Goal: Task Accomplishment & Management: Complete application form

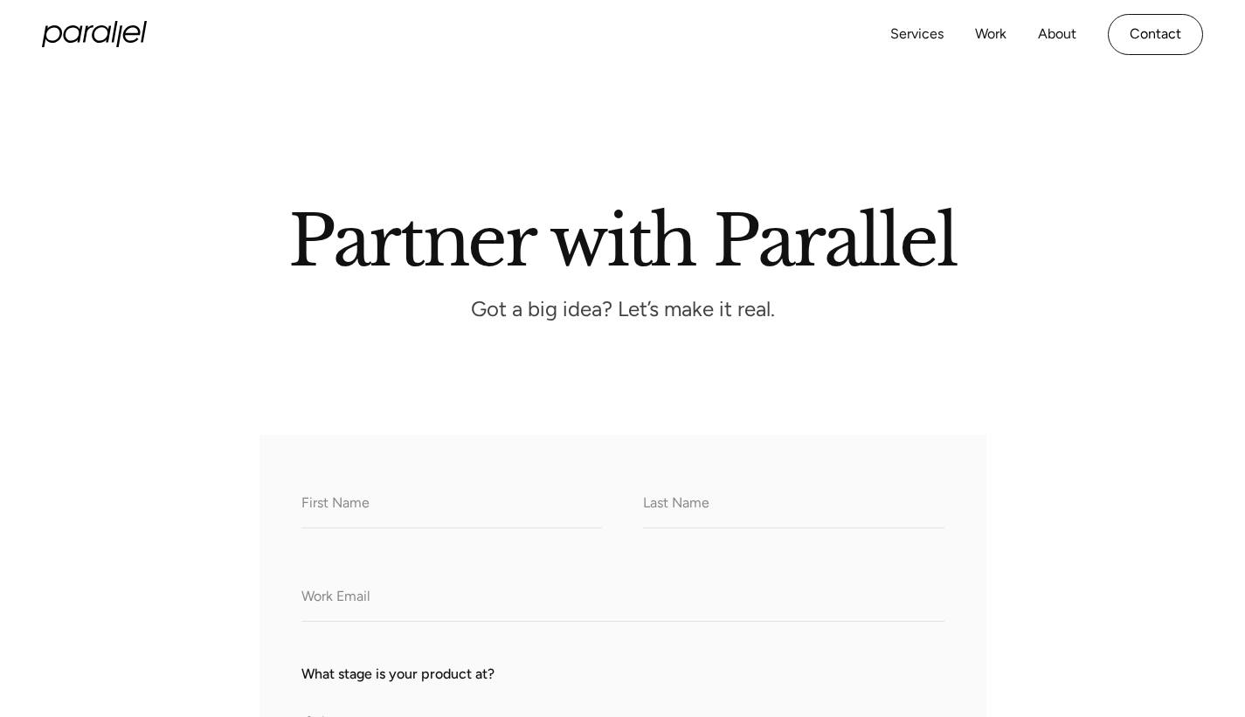
click at [504, 528] on input "What do we call you?" at bounding box center [451, 504] width 300 height 48
type input "Sarakshi"
click at [752, 528] on input "What do we call you?" at bounding box center [793, 504] width 300 height 48
type input "Khanna"
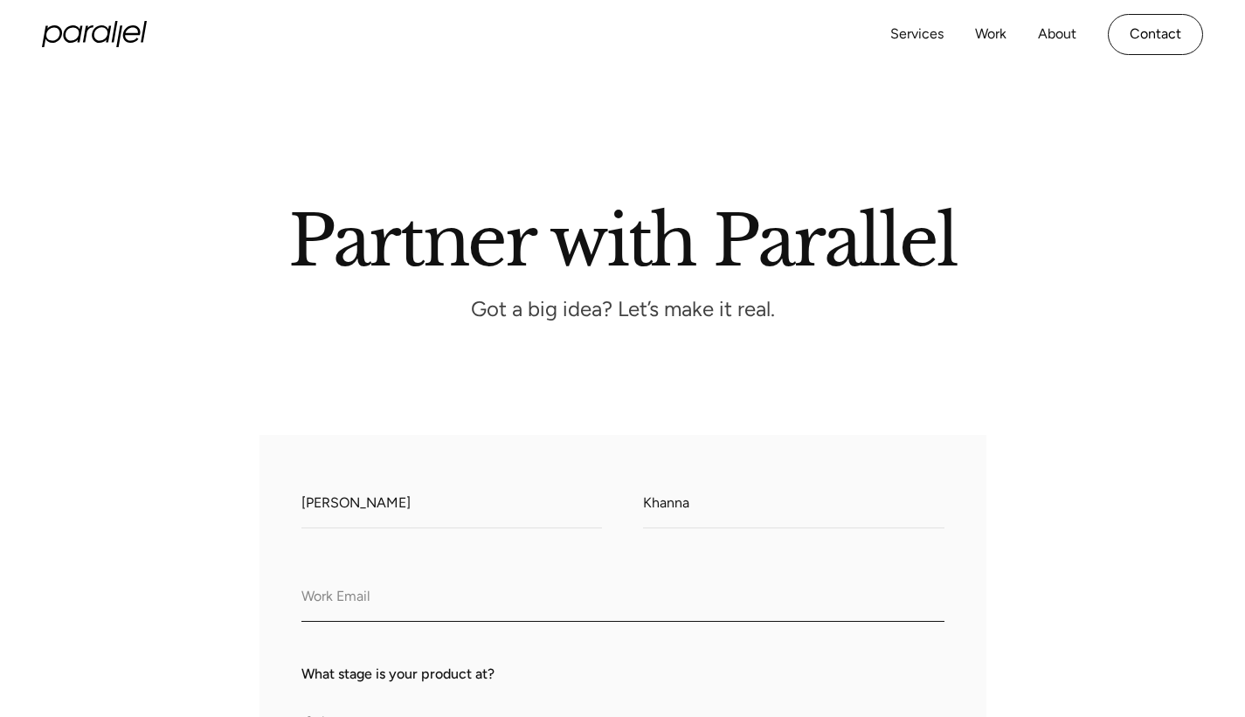
click at [659, 622] on input "Company Email" at bounding box center [622, 598] width 643 height 48
click at [587, 622] on input "sara@flamebackcapital" at bounding box center [622, 598] width 643 height 48
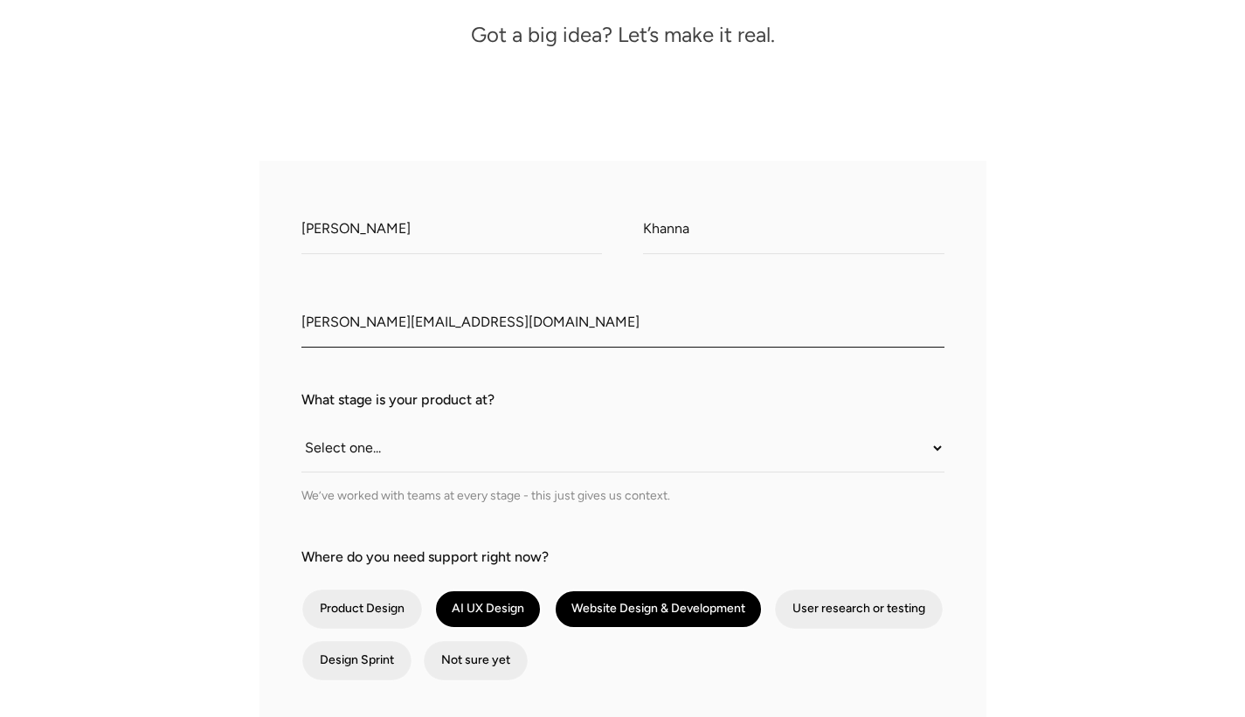
scroll to position [276, 0]
type input "sara@flamebackcapital.com"
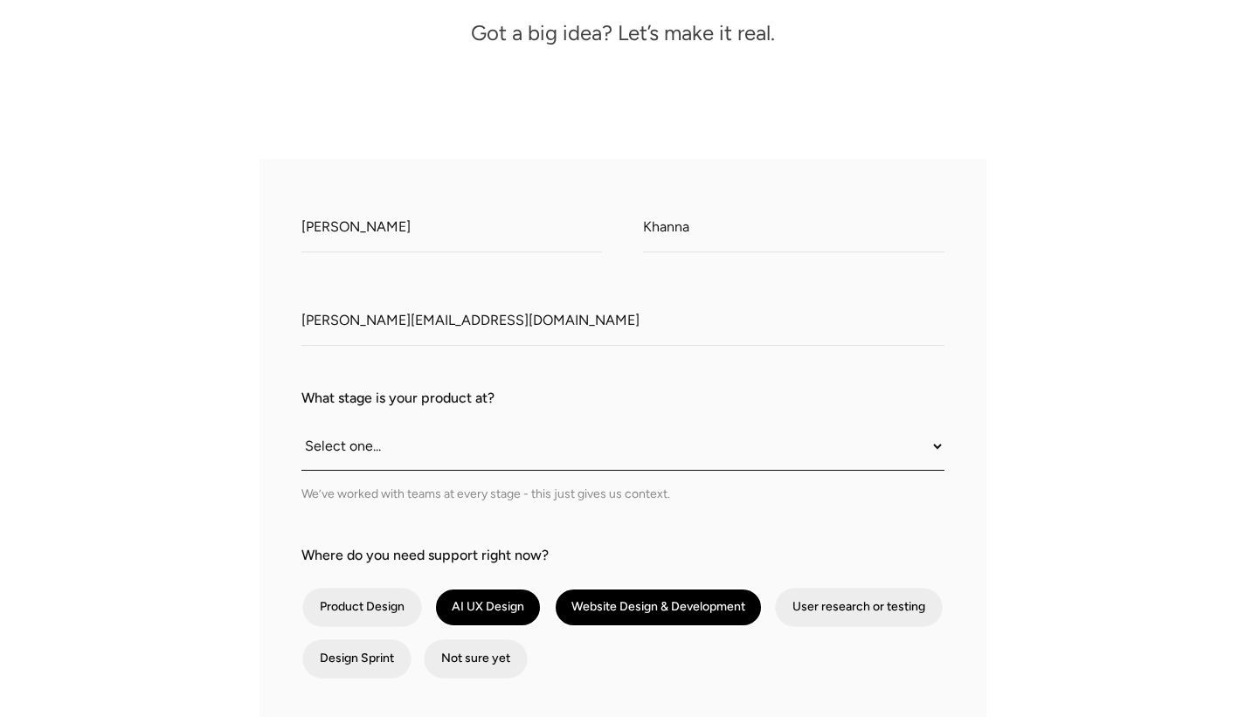
click at [466, 471] on select "Select one... Still an idea Building MVP Live with early users Scaling fast Som…" at bounding box center [622, 447] width 643 height 48
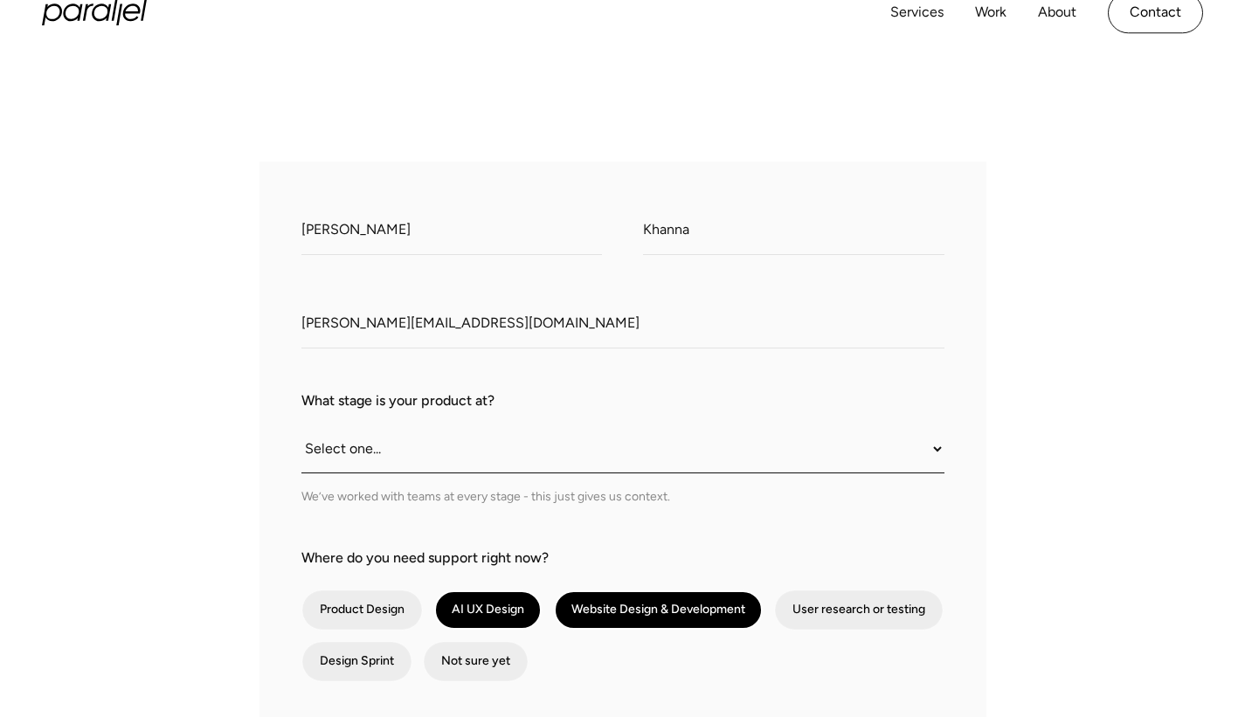
scroll to position [273, 0]
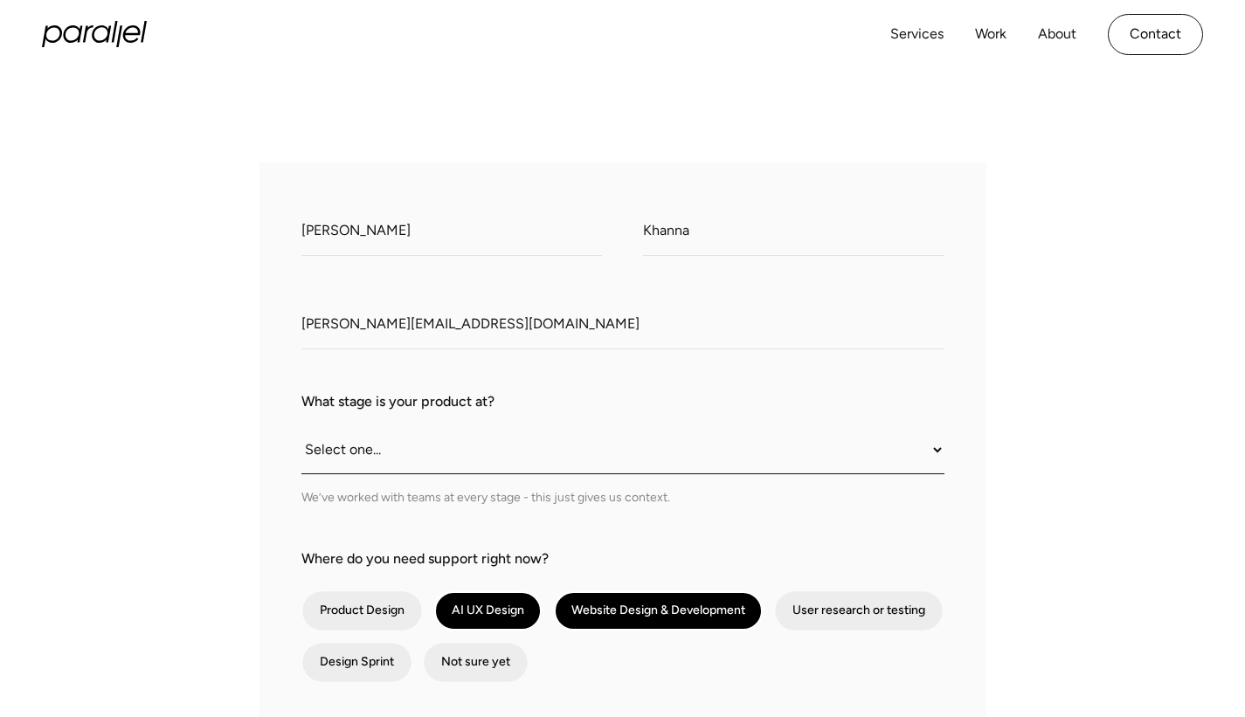
click at [473, 474] on select "Select one... Still an idea Building MVP Live with early users Scaling fast Som…" at bounding box center [622, 450] width 643 height 48
click at [411, 474] on select "Select one... Still an idea Building MVP Live with early users Scaling fast Som…" at bounding box center [622, 450] width 643 height 48
select select "Scaling fast"
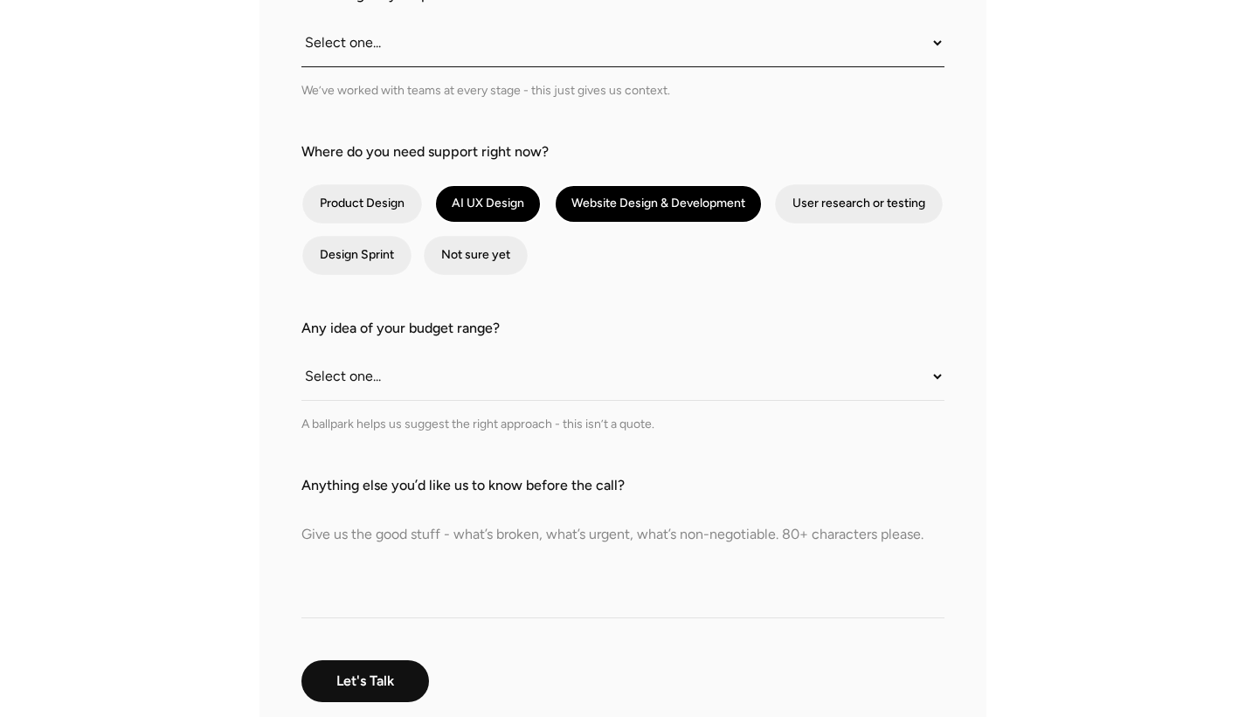
scroll to position [681, 0]
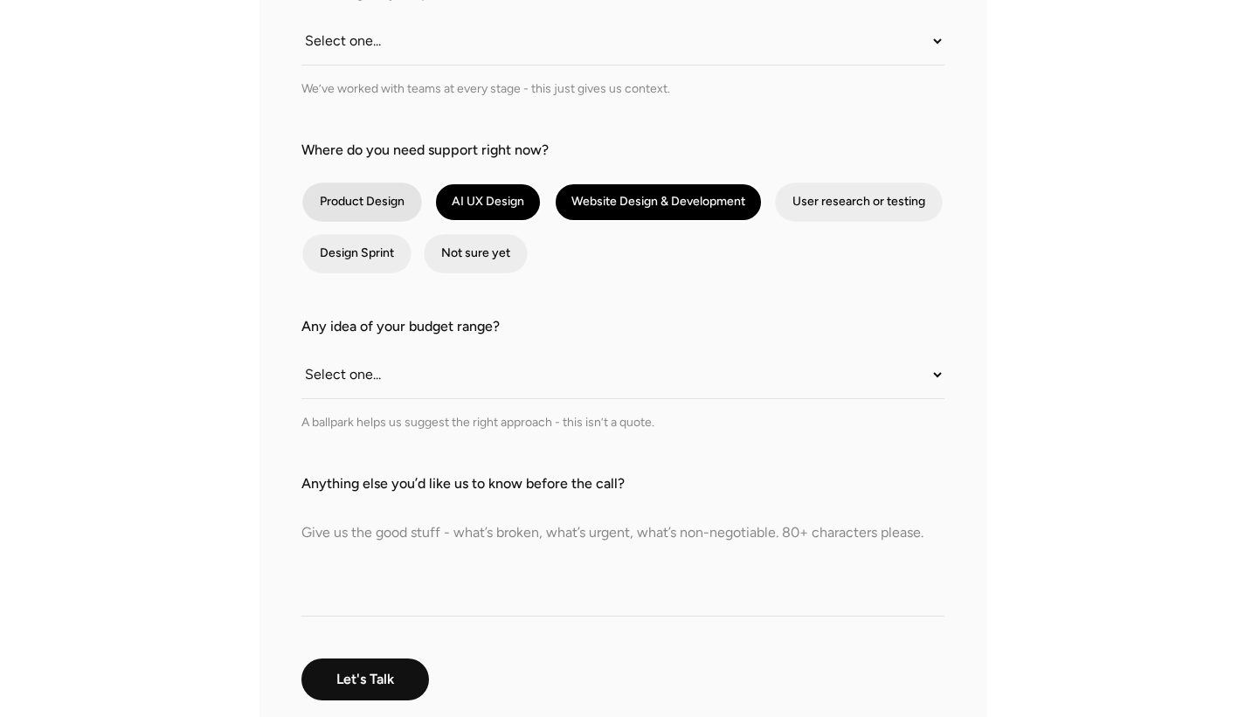
click at [392, 222] on div "contact-form" at bounding box center [362, 202] width 120 height 39
click at [331, 208] on input "Product Design" at bounding box center [325, 202] width 11 height 11
click at [402, 222] on div "contact-form" at bounding box center [362, 202] width 120 height 39
click at [331, 208] on input "Product Design" at bounding box center [325, 202] width 11 height 11
checkbox input "false"
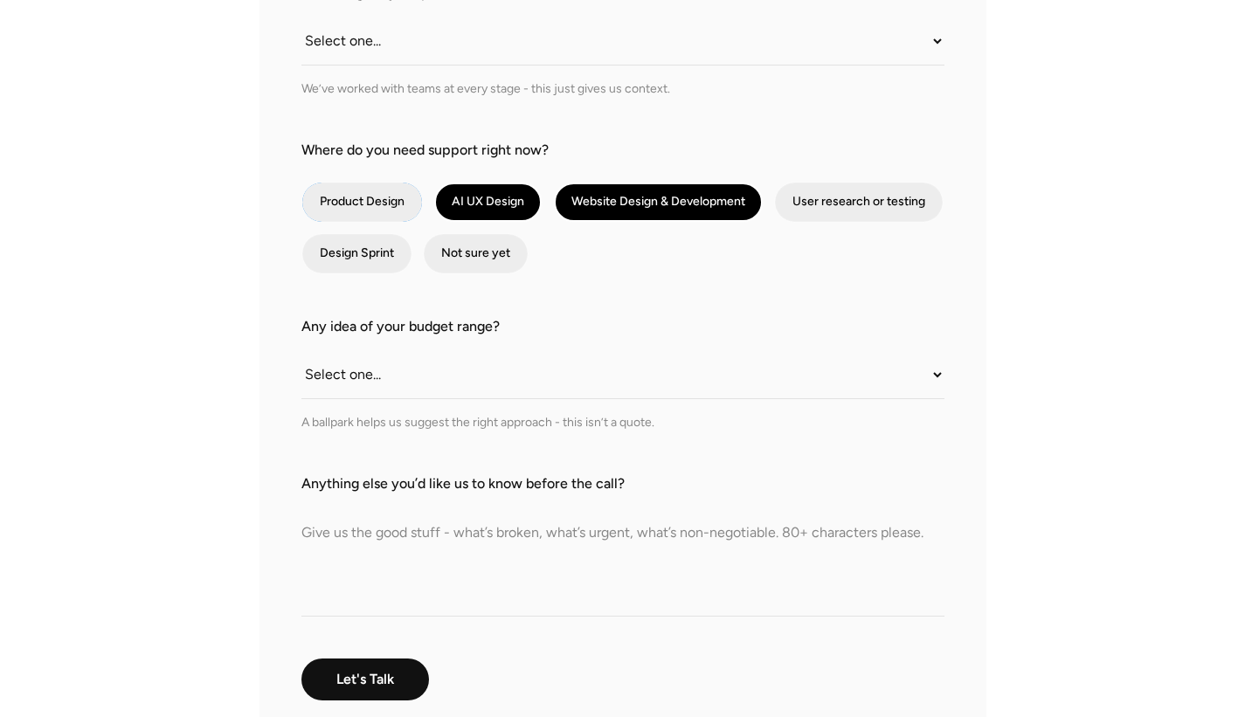
scroll to position [701, 0]
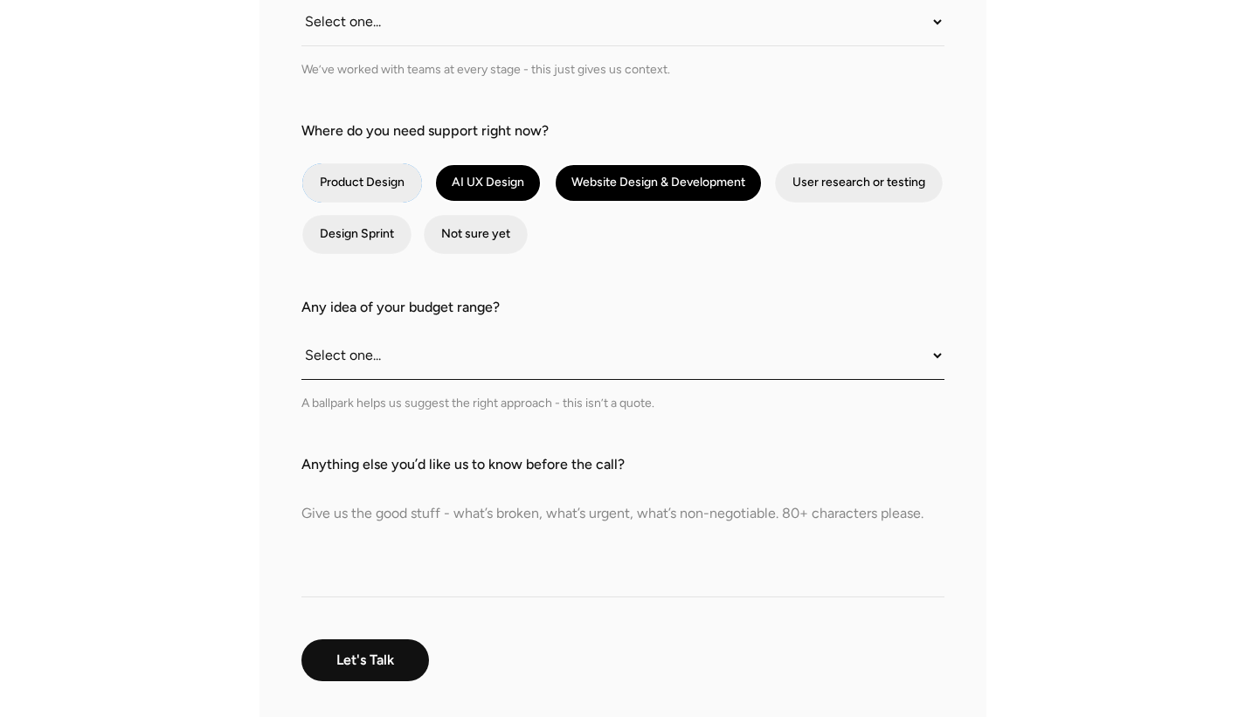
click at [710, 380] on select "Select one... Under $10K $10K–$25K $25K–$50K $50K+" at bounding box center [622, 356] width 643 height 48
select select "$25K–$50K"
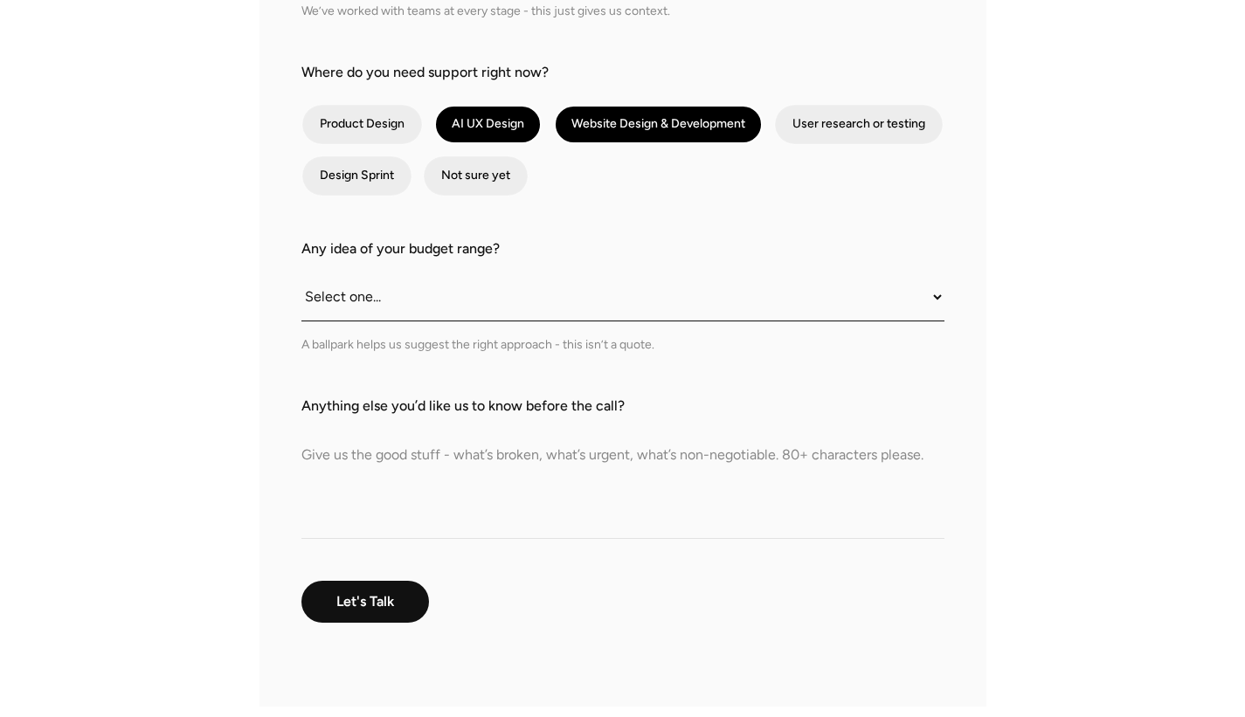
scroll to position [763, 0]
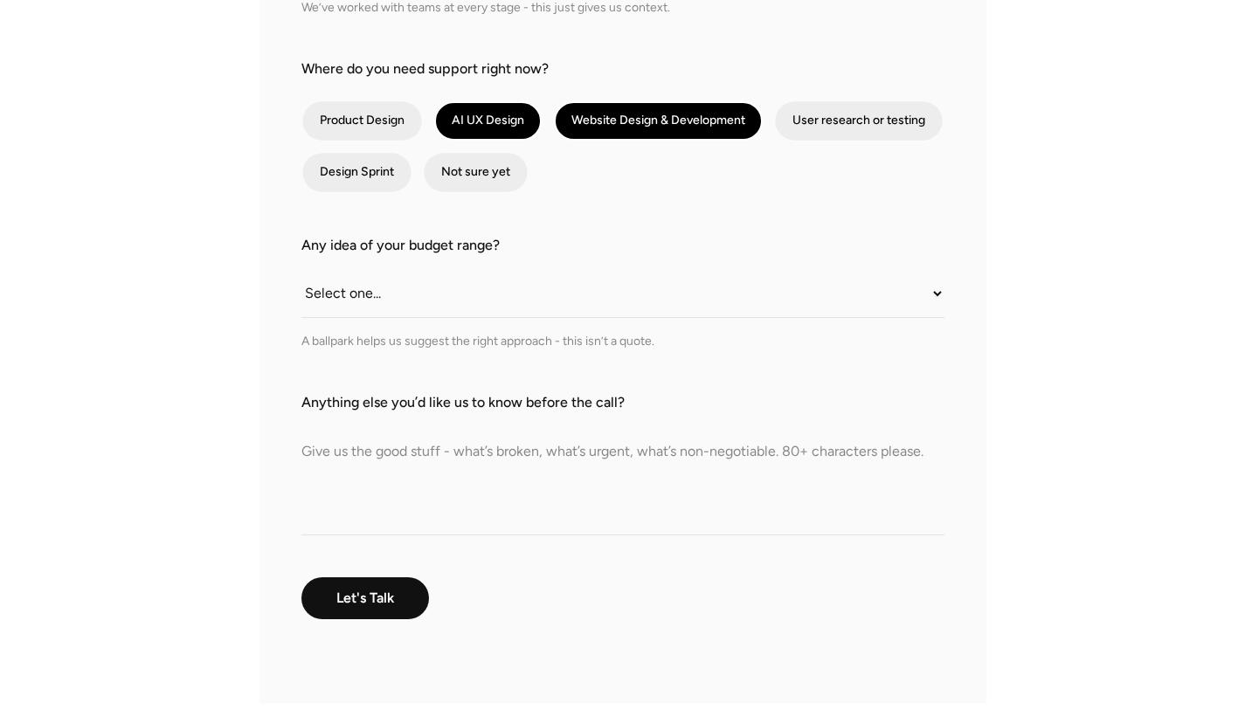
click at [449, 535] on textarea "Anything else you’d like us to know before the call?" at bounding box center [622, 474] width 643 height 122
click at [388, 535] on textarea "Anything else you’d like us to know before the call?" at bounding box center [622, 474] width 643 height 122
paste textarea "Analyst"
type textarea "Analyst"
click at [461, 535] on textarea "Anything else you’d like us to know before the call?" at bounding box center [622, 474] width 643 height 122
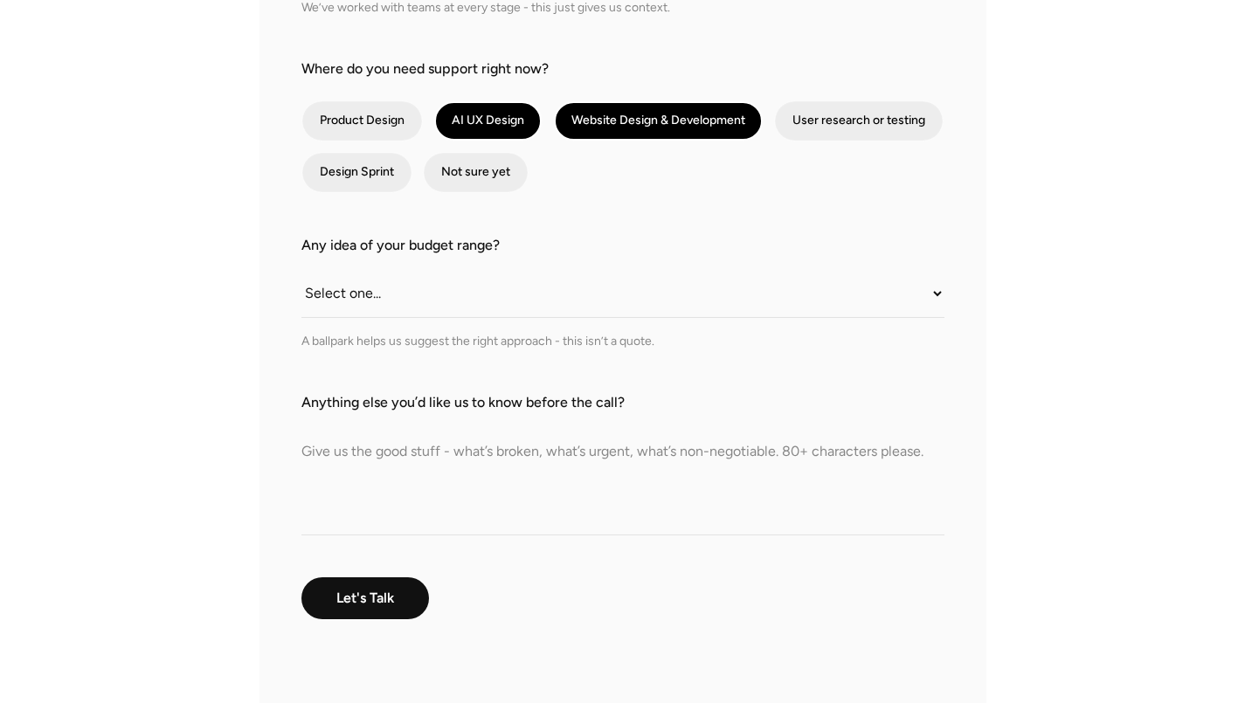
paste textarea "Dear Team, Trust all is well. My name is Sarakshi and I am the Marketing Associ…"
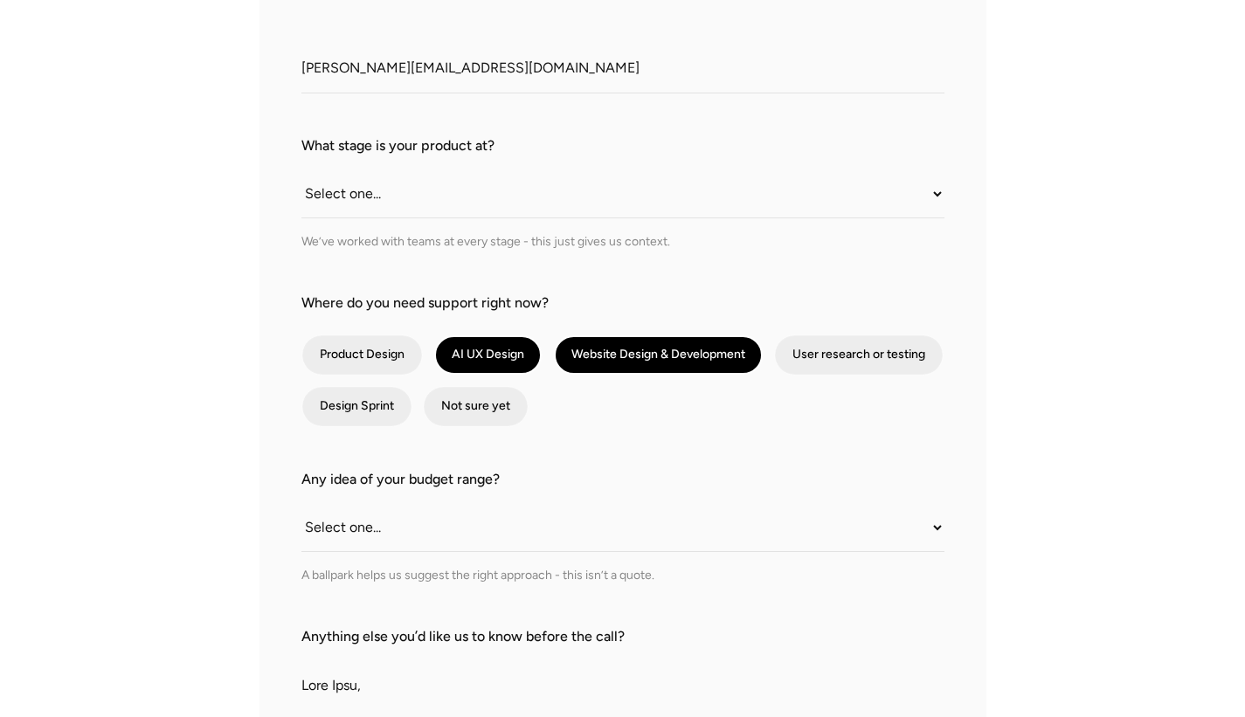
scroll to position [530, 0]
type textarea "Dear Team, Trust all is well. My name is Sarakshi and I am the Marketing Associ…"
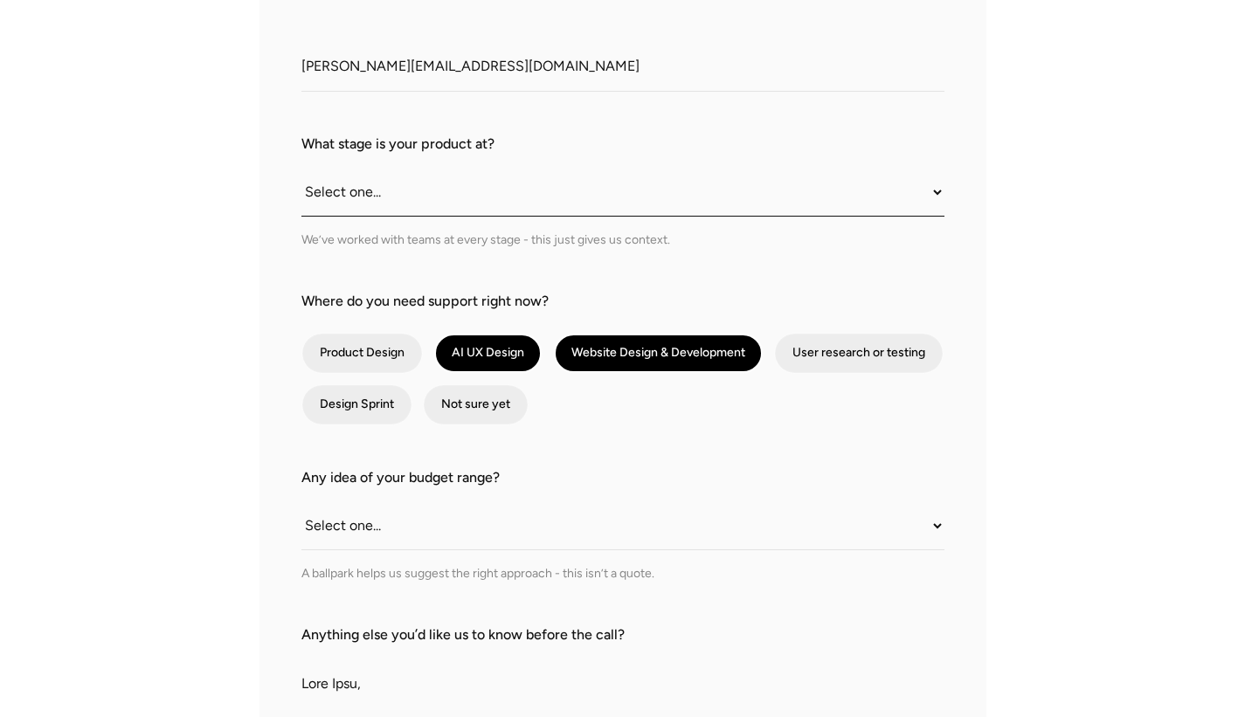
click at [396, 217] on select "Select one... Still an idea Building MVP Live with early users Scaling fast Som…" at bounding box center [622, 193] width 643 height 48
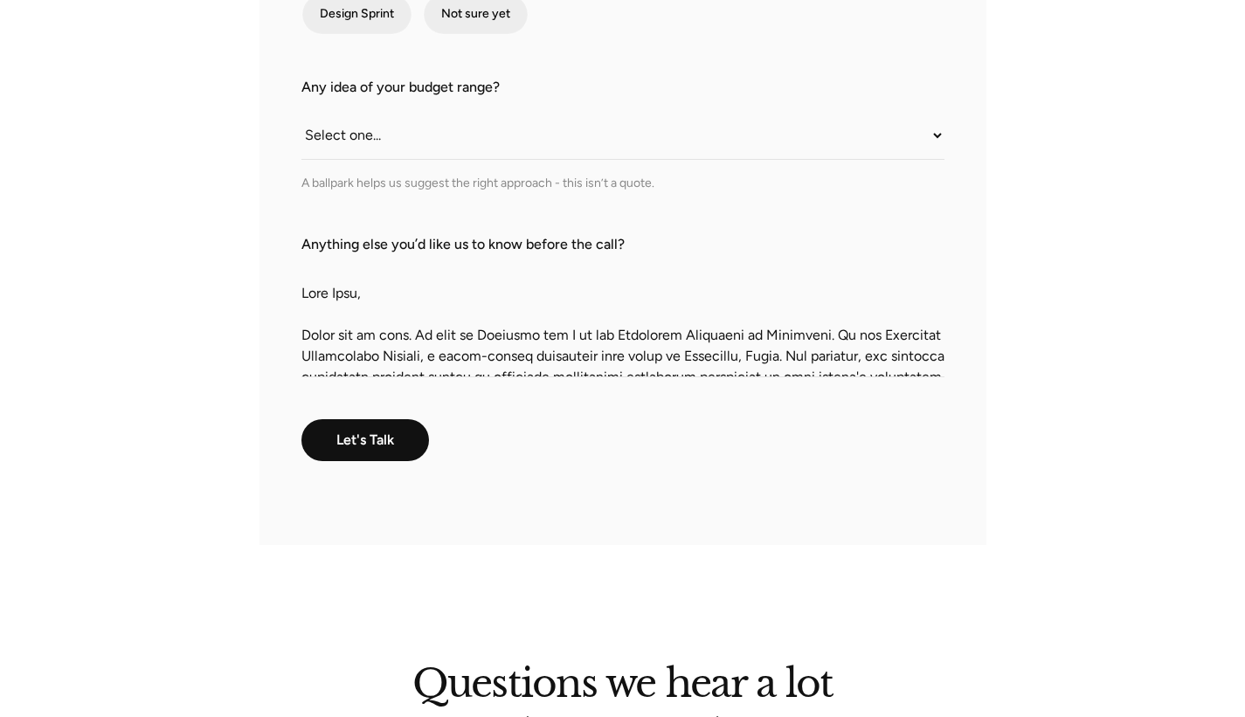
scroll to position [944, 0]
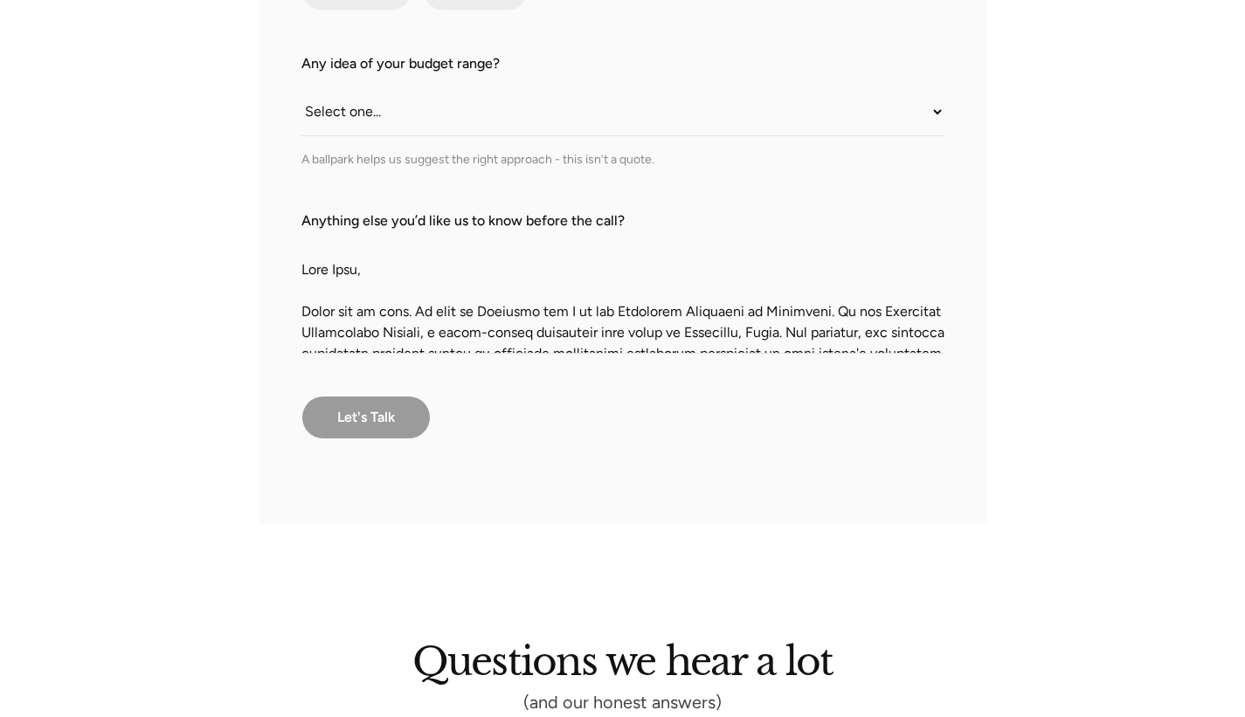
click at [366, 439] on input "Let's Talk" at bounding box center [365, 418] width 129 height 44
type input "Please wait..."
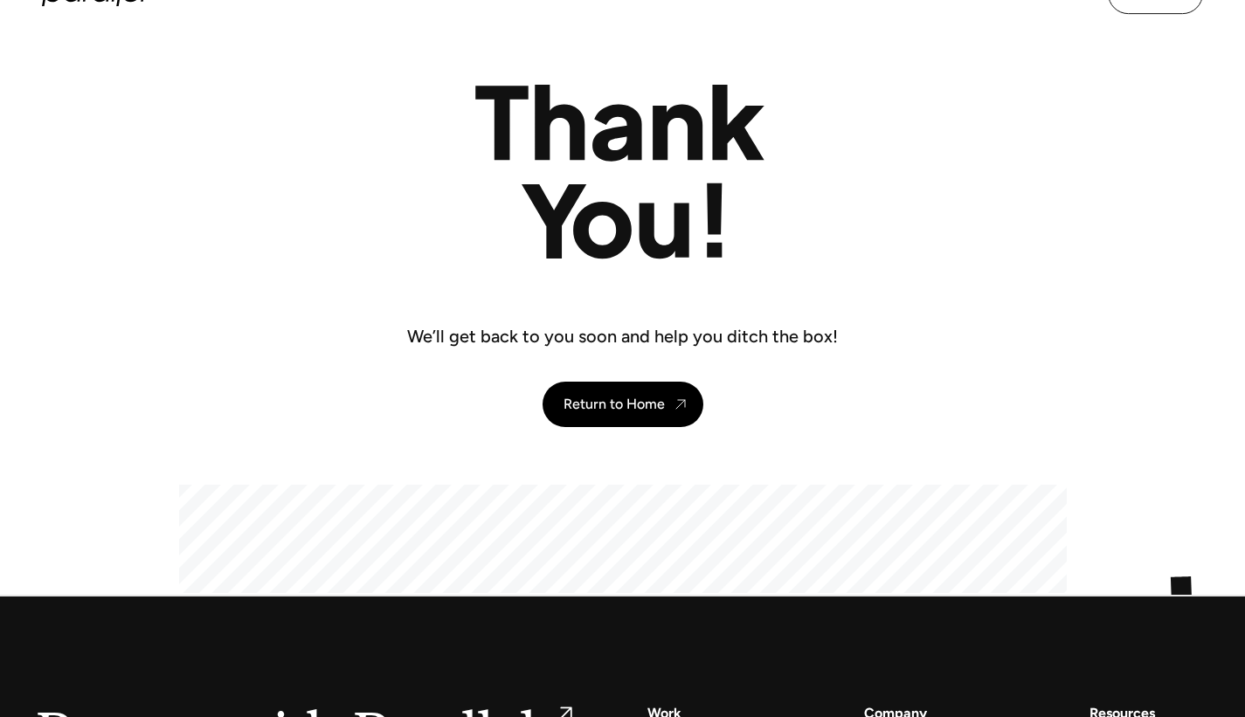
scroll to position [90, 0]
